Goal: Task Accomplishment & Management: Manage account settings

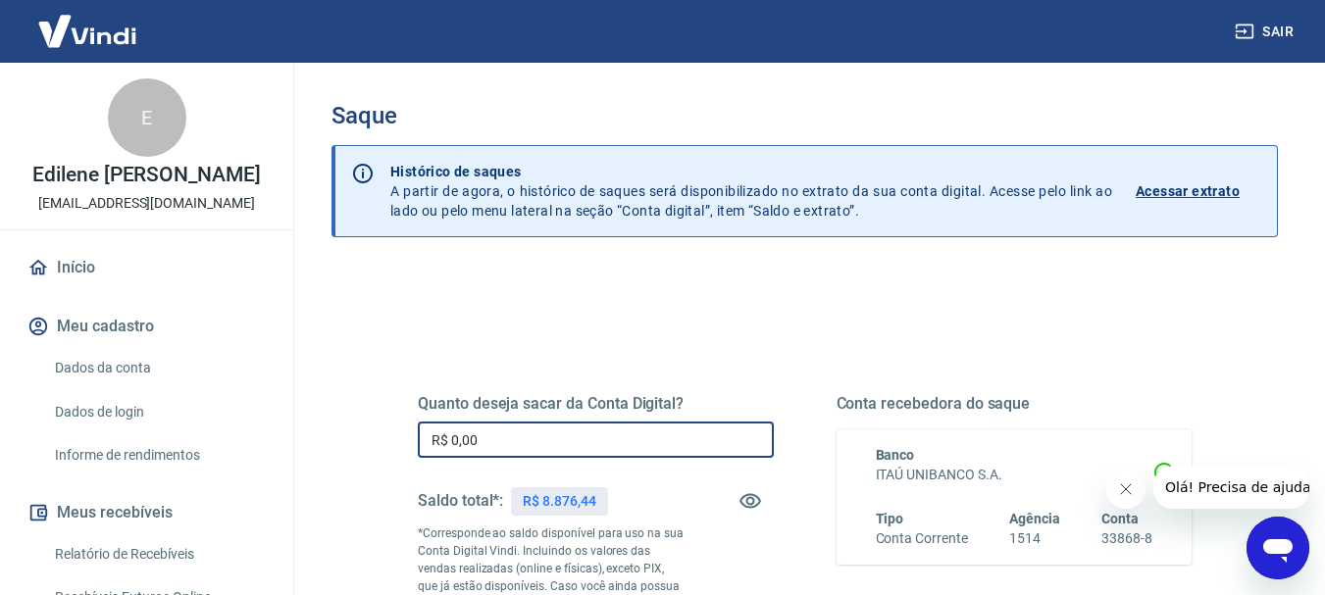
drag, startPoint x: 505, startPoint y: 432, endPoint x: 199, endPoint y: 481, distance: 309.9
click at [199, 481] on div "Sair E Edilene [PERSON_NAME] [PERSON_NAME][EMAIL_ADDRESS][DOMAIN_NAME] Início M…" at bounding box center [662, 297] width 1325 height 595
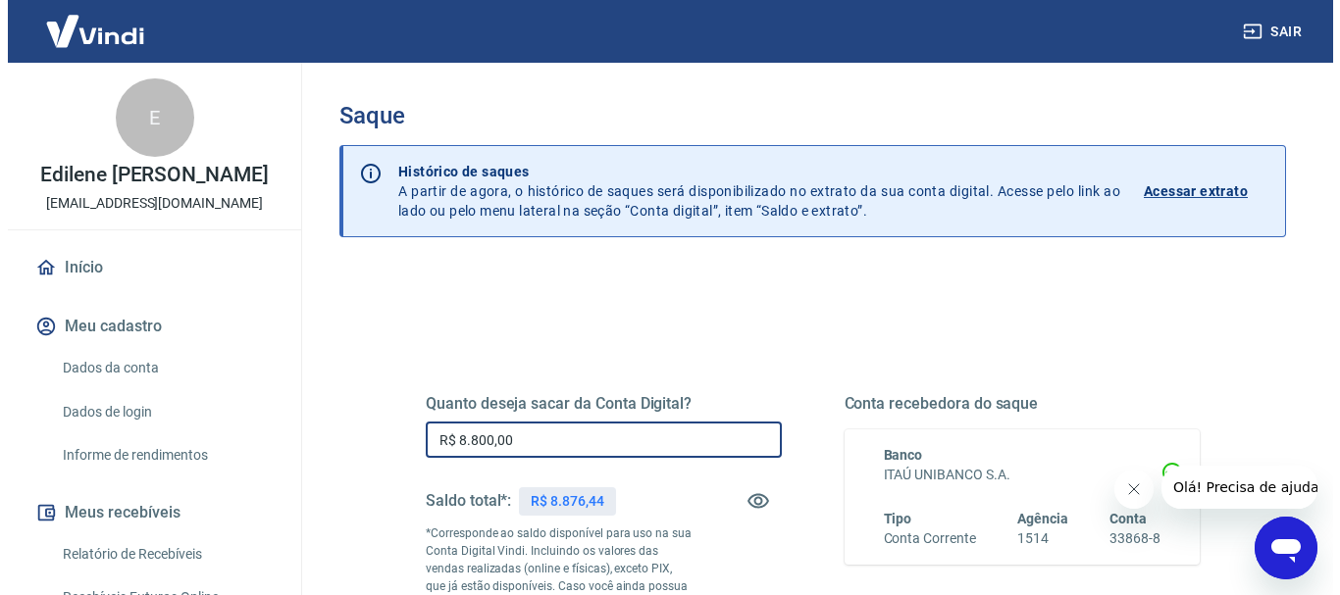
scroll to position [294, 0]
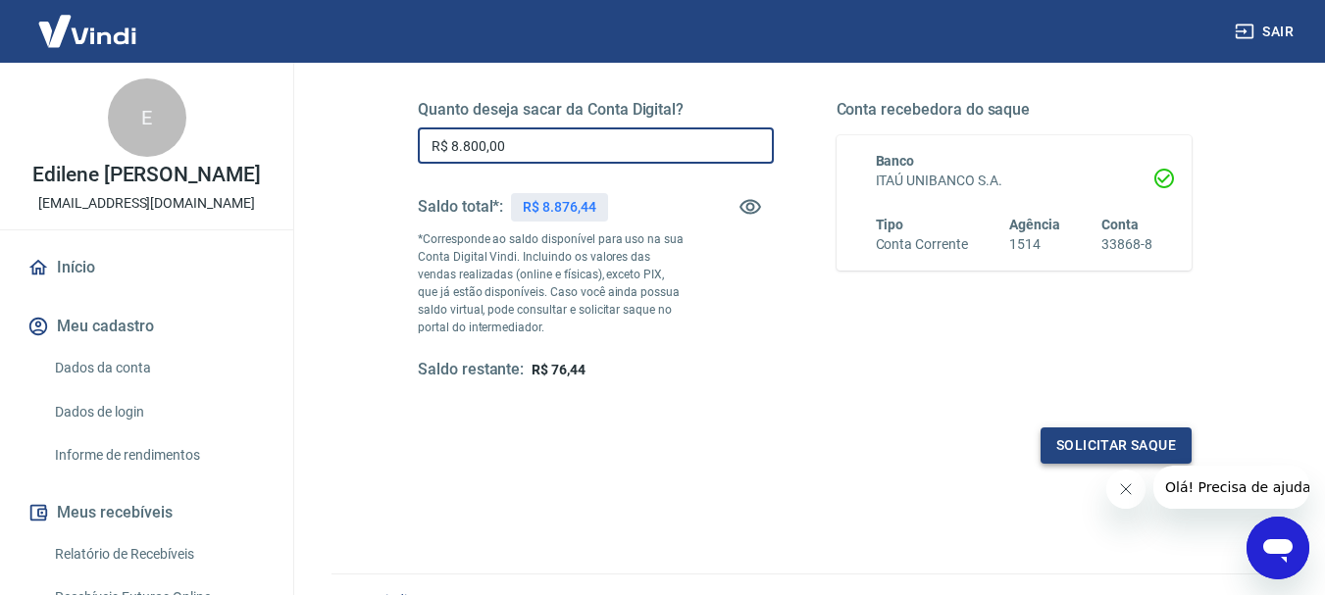
type input "R$ 8.800,00"
click at [1139, 438] on button "Solicitar saque" at bounding box center [1116, 446] width 151 height 36
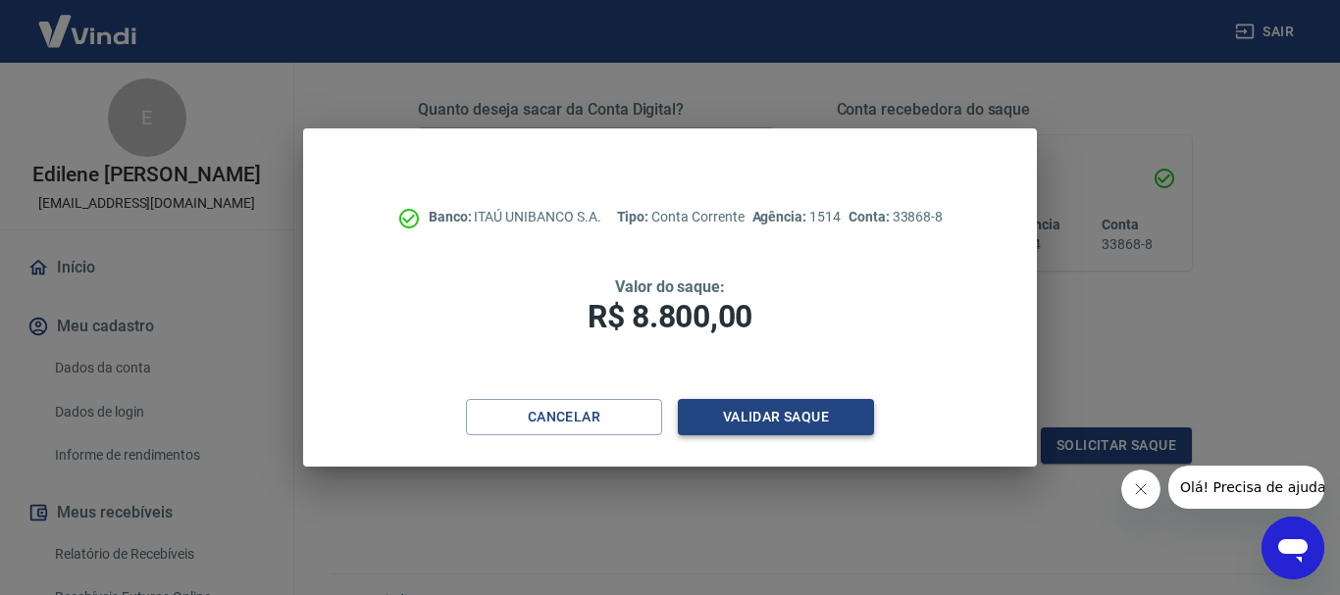
click at [759, 423] on button "Validar saque" at bounding box center [776, 417] width 196 height 36
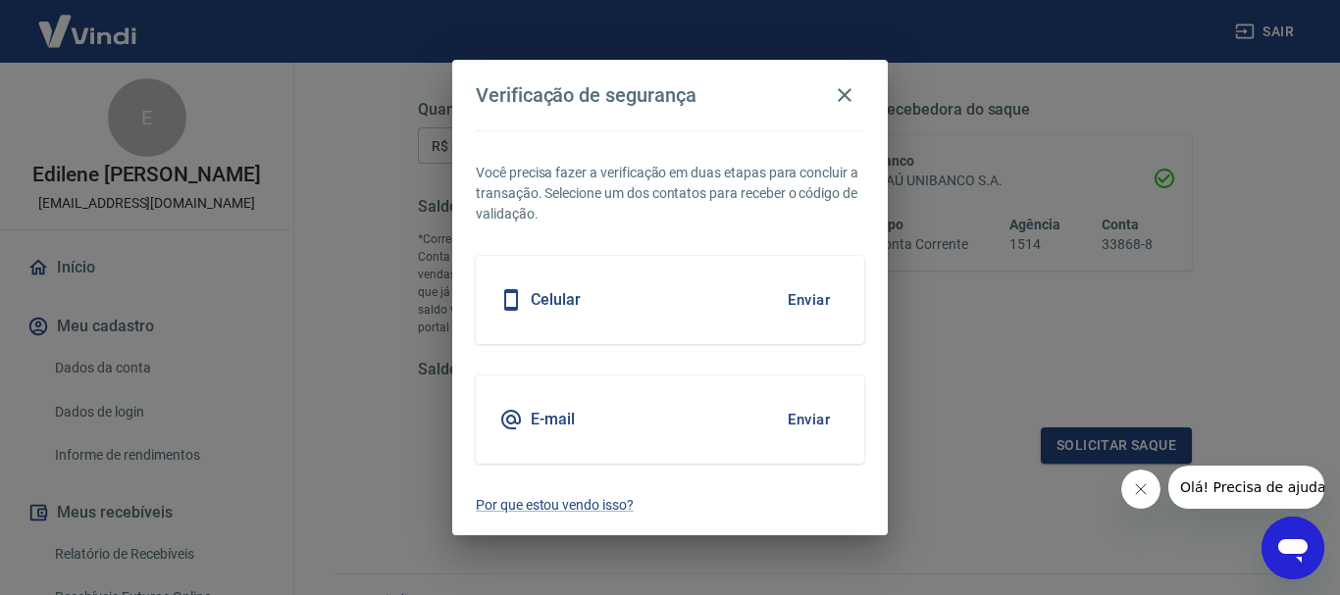
drag, startPoint x: 560, startPoint y: 288, endPoint x: 594, endPoint y: 312, distance: 41.6
click at [560, 288] on div "Celular" at bounding box center [539, 300] width 81 height 24
click at [807, 299] on button "Enviar" at bounding box center [809, 300] width 64 height 41
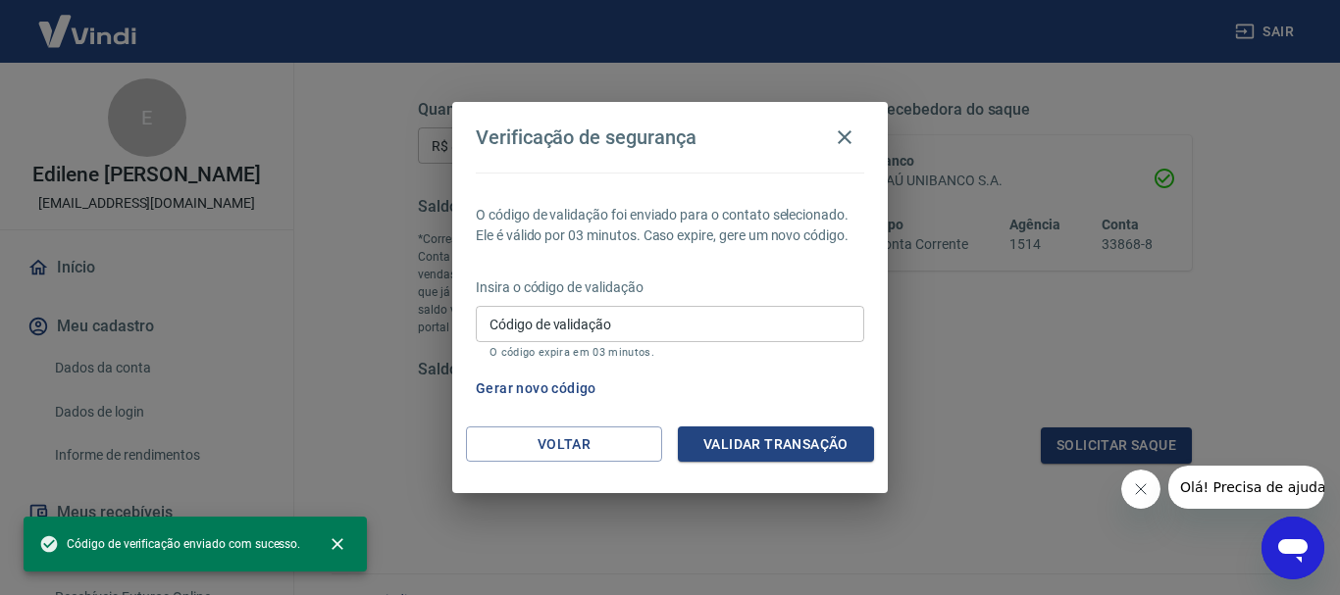
click at [565, 331] on input "Código de validação" at bounding box center [670, 324] width 388 height 36
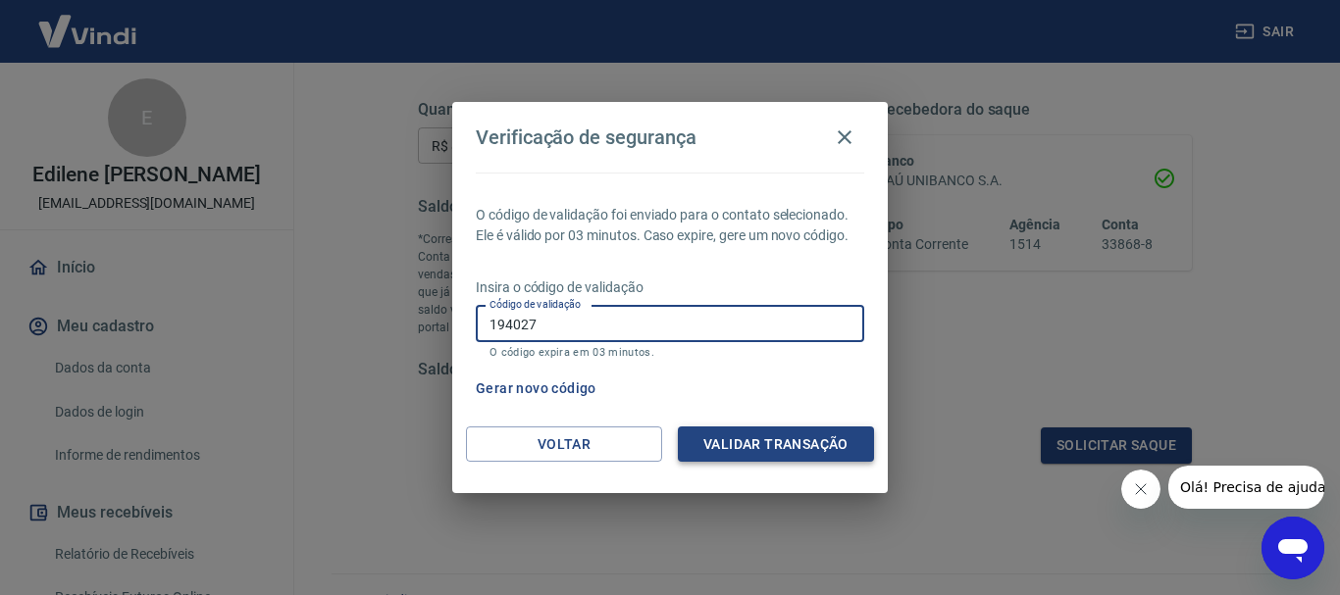
type input "194027"
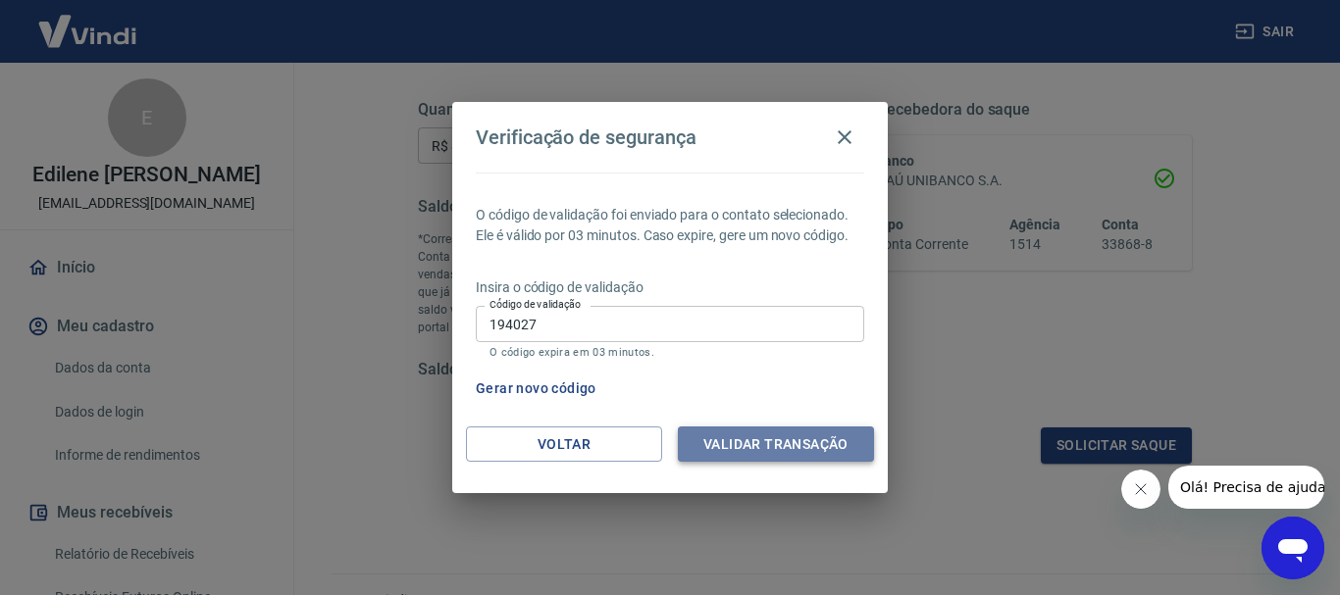
click at [808, 442] on button "Validar transação" at bounding box center [776, 445] width 196 height 36
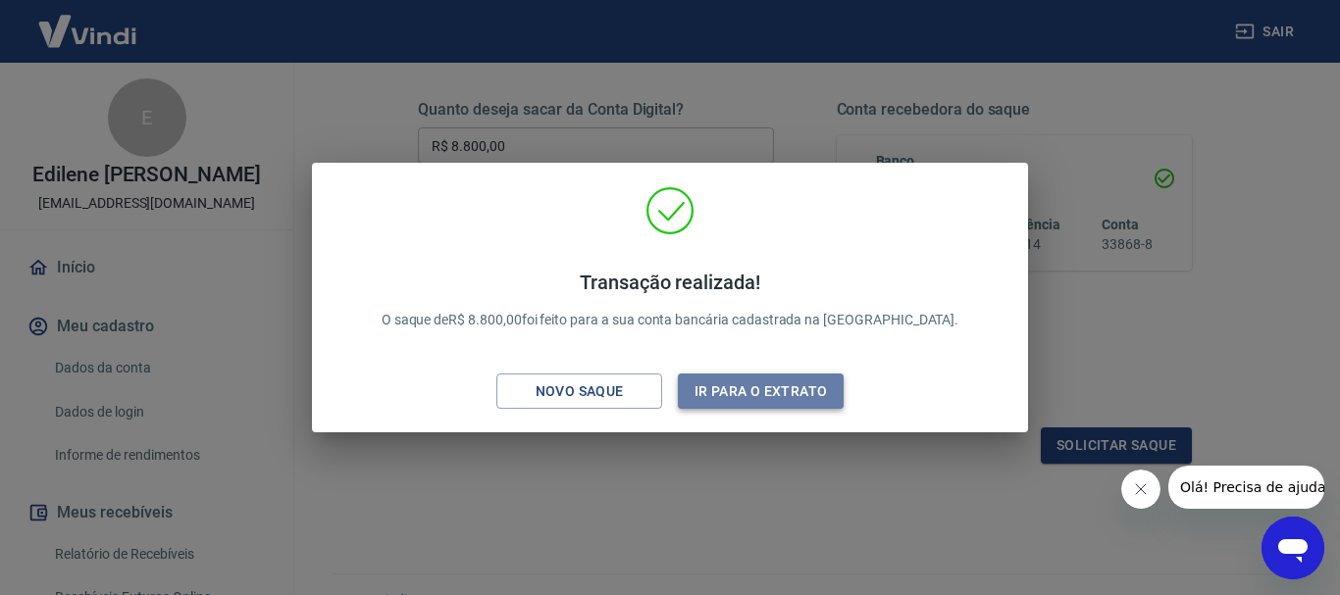
click at [783, 395] on button "Ir para o extrato" at bounding box center [761, 392] width 166 height 36
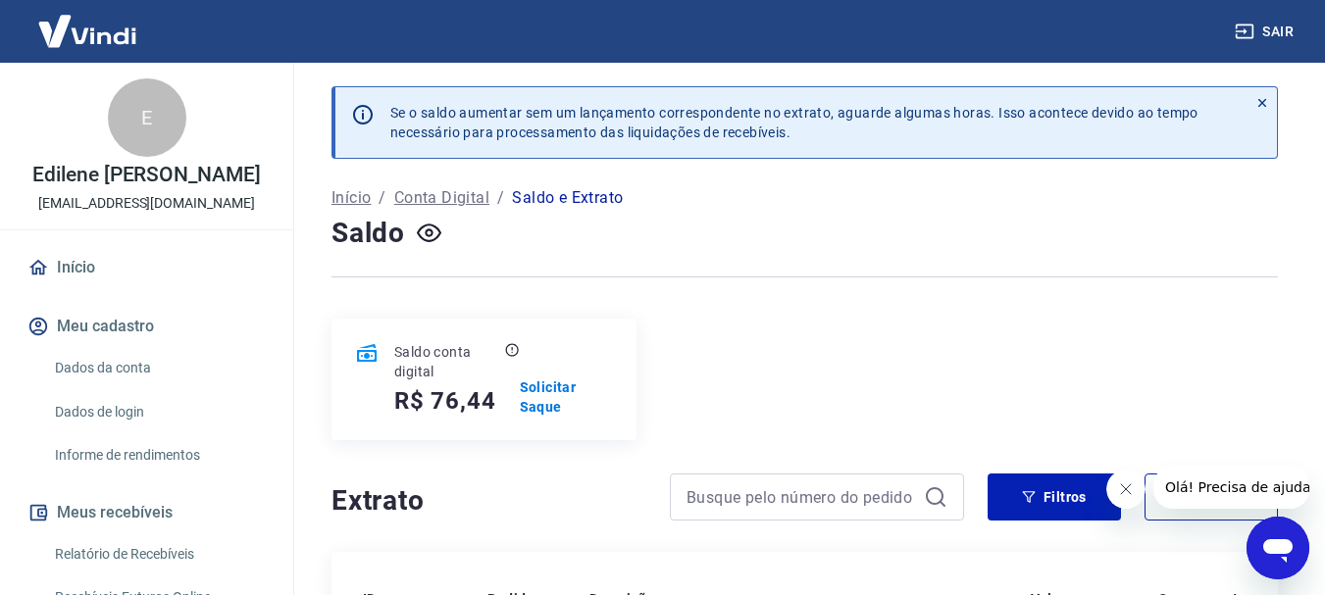
click at [1295, 31] on button "Sair" at bounding box center [1266, 32] width 71 height 36
